Goal: Ask a question

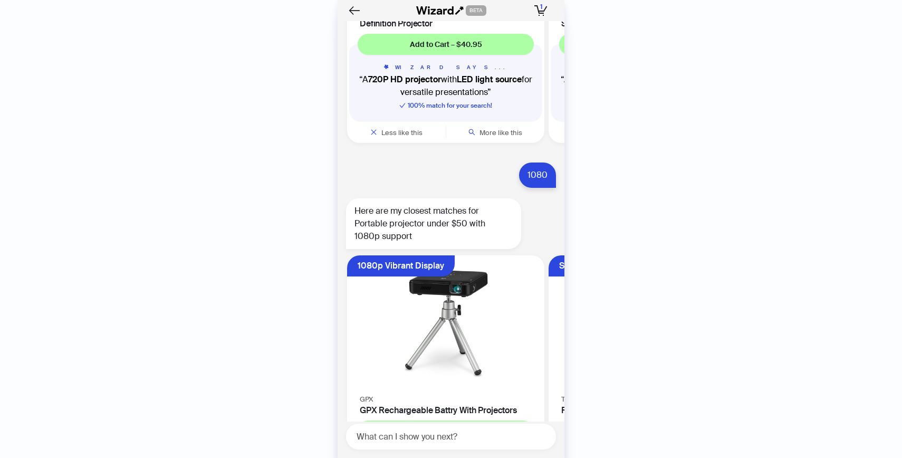
scroll to position [3497, 0]
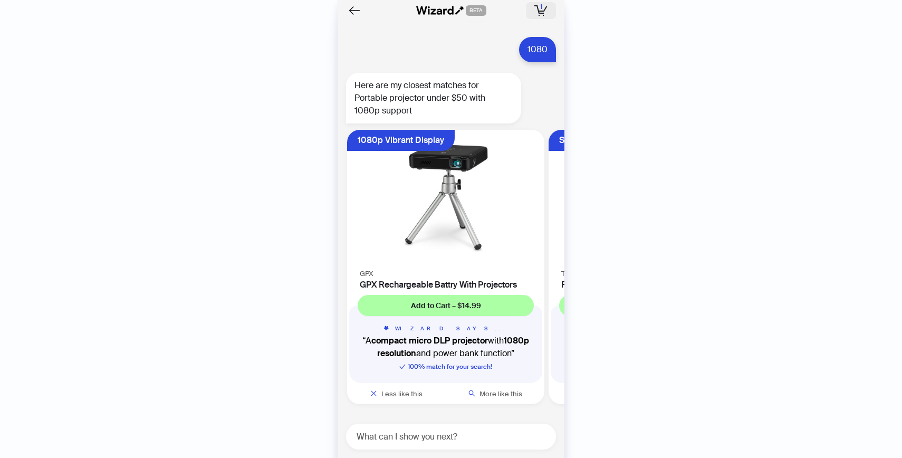
click at [539, 11] on icon "button" at bounding box center [541, 11] width 6 height 1
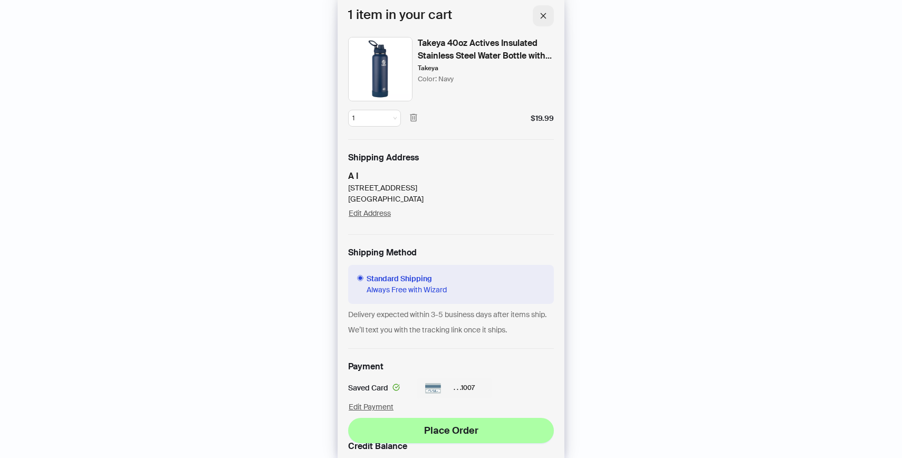
click at [544, 11] on span "button" at bounding box center [543, 15] width 7 height 9
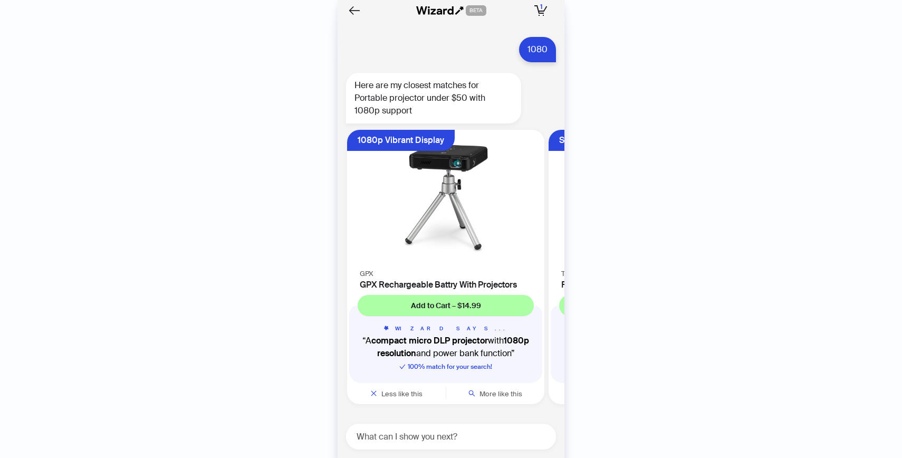
scroll to position [3497, 0]
click at [478, 431] on textarea at bounding box center [456, 436] width 202 height 13
type textarea "*"
type textarea "**********"
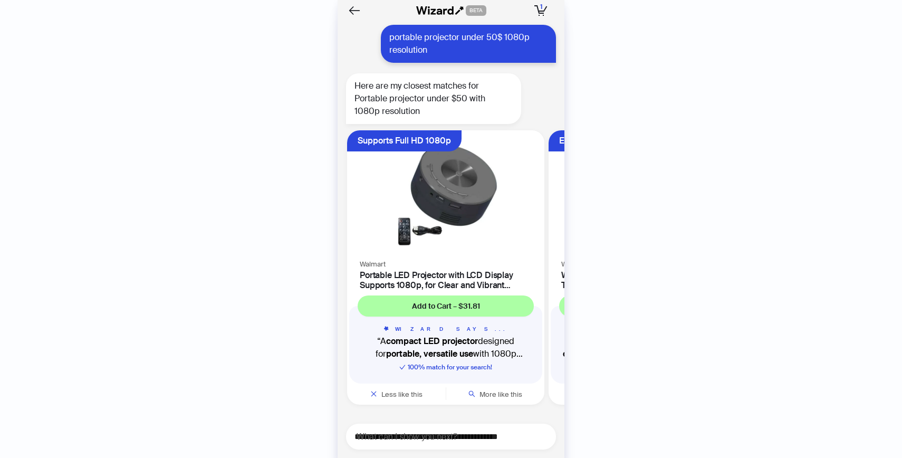
scroll to position [3895, 0]
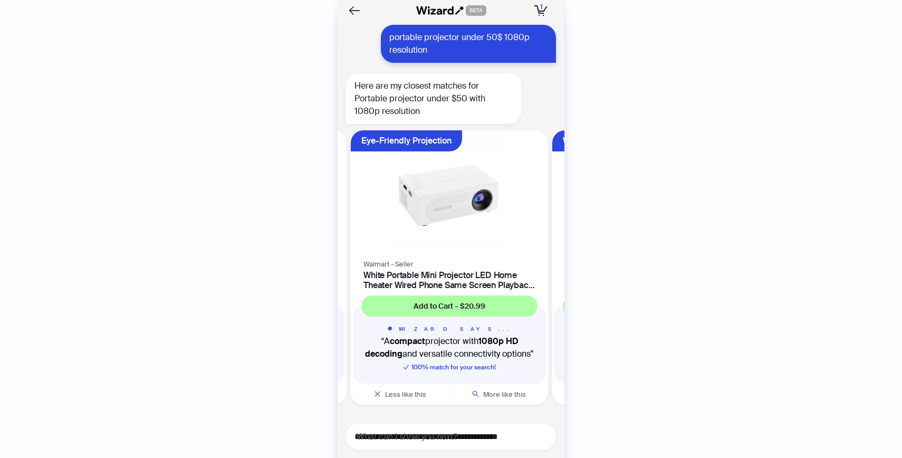
scroll to position [0, 199]
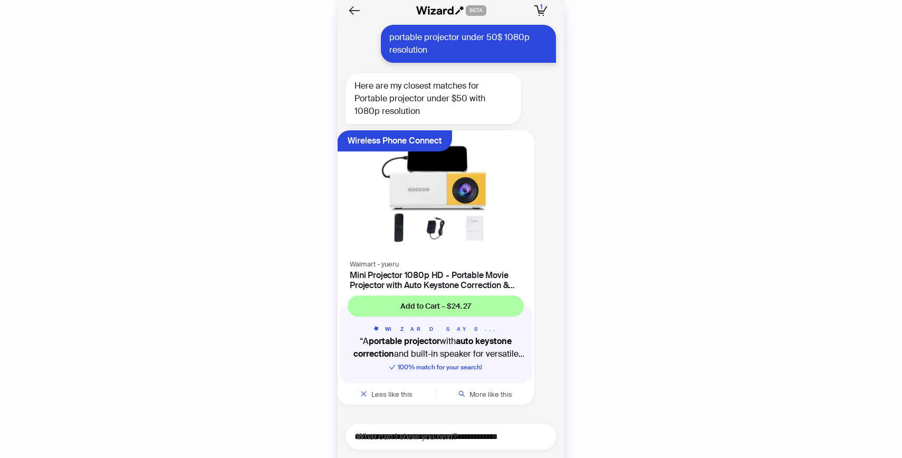
scroll to position [0, 415]
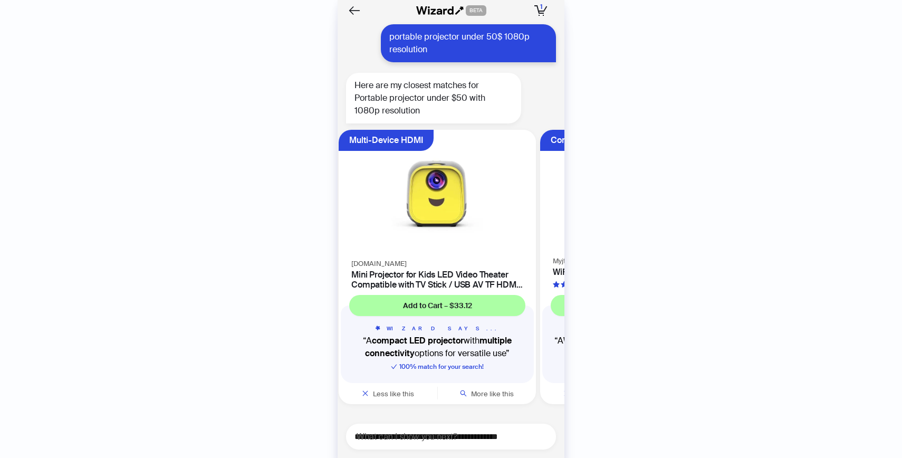
scroll to position [0, 602]
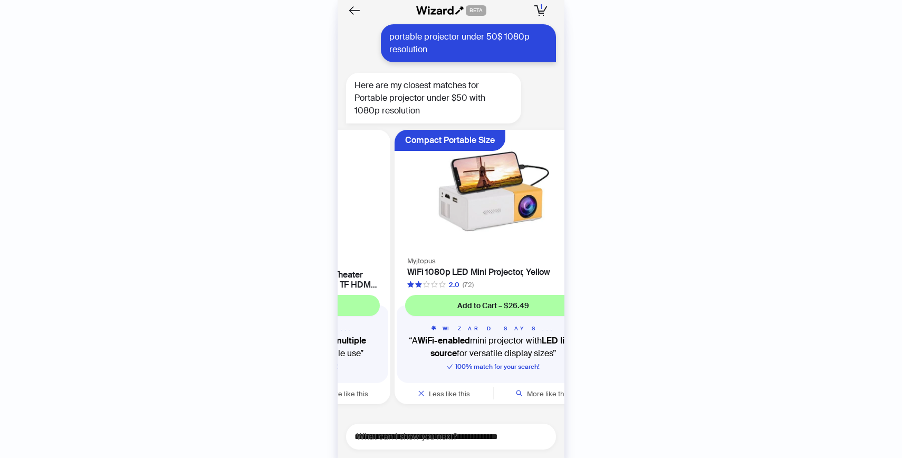
scroll to position [3896, 0]
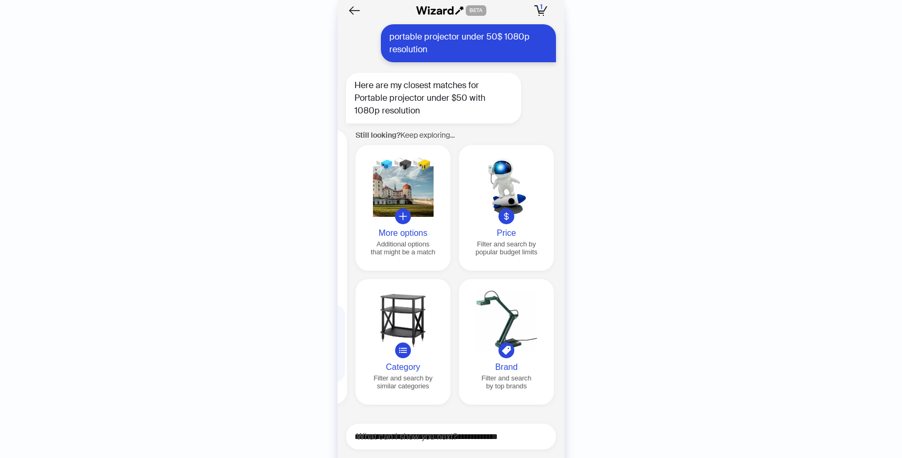
scroll to position [0, 1008]
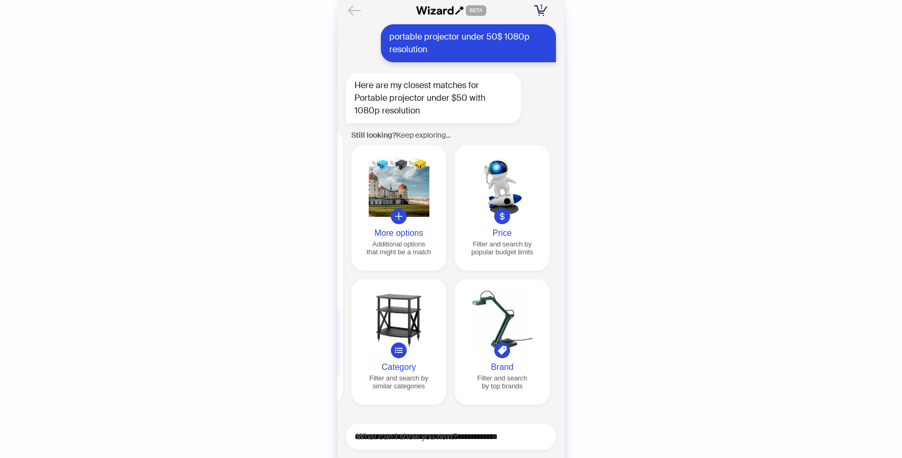
click at [356, 15] on icon "Back" at bounding box center [355, 11] width 18 height 18
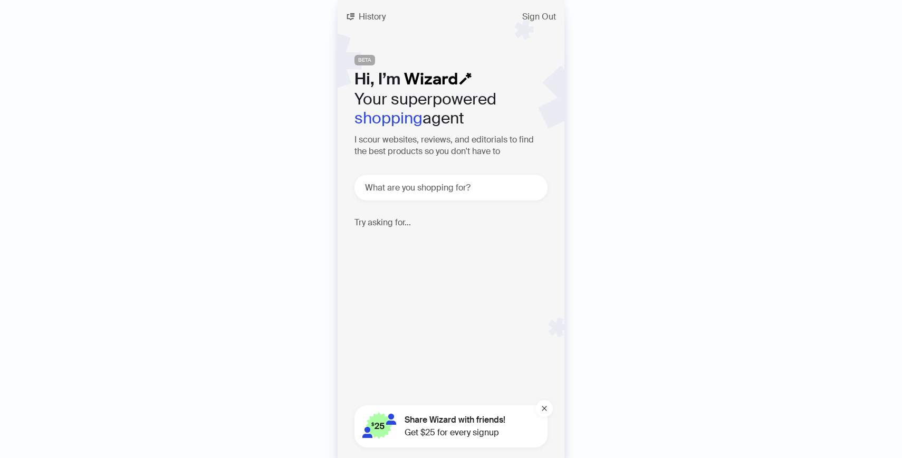
click at [356, 15] on button "History" at bounding box center [366, 16] width 56 height 17
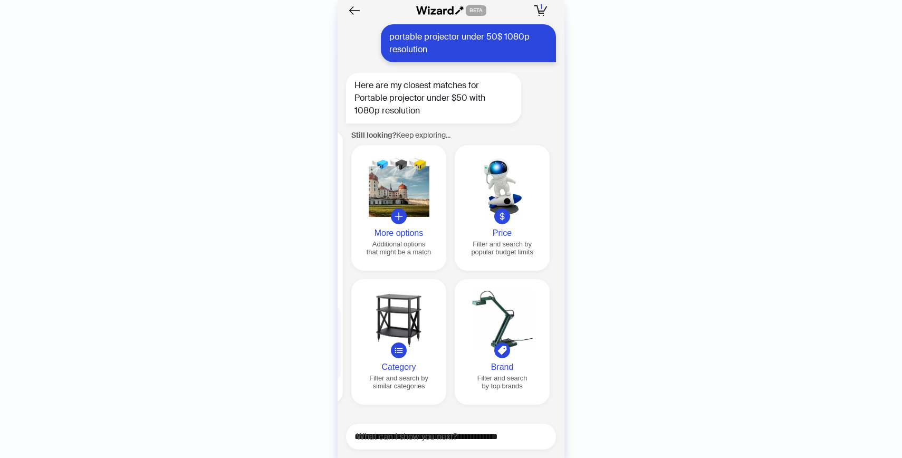
scroll to position [3896, 0]
